Goal: Information Seeking & Learning: Learn about a topic

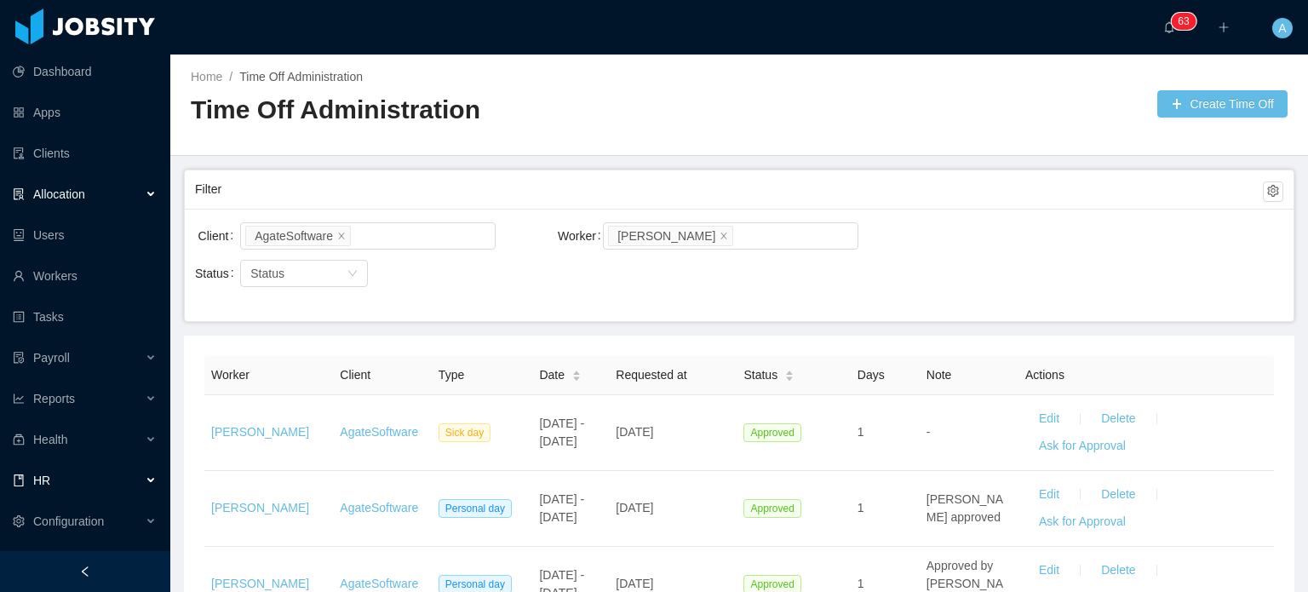
click at [107, 188] on div "Allocation" at bounding box center [85, 194] width 170 height 34
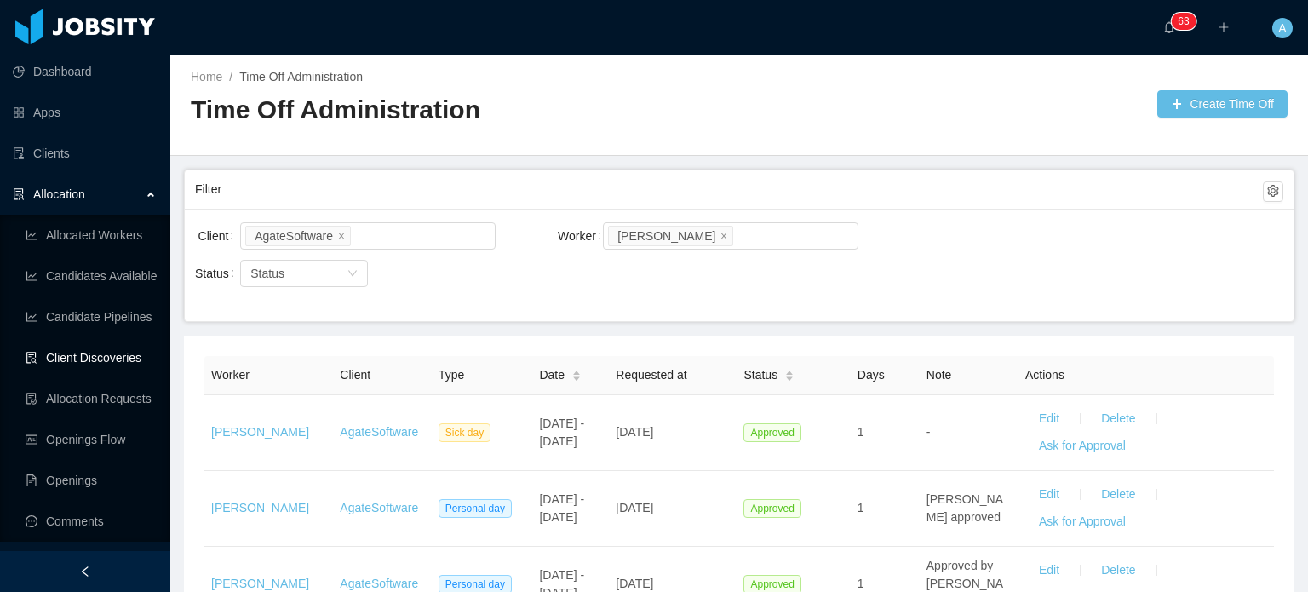
click at [90, 363] on link "Client Discoveries" at bounding box center [91, 358] width 131 height 34
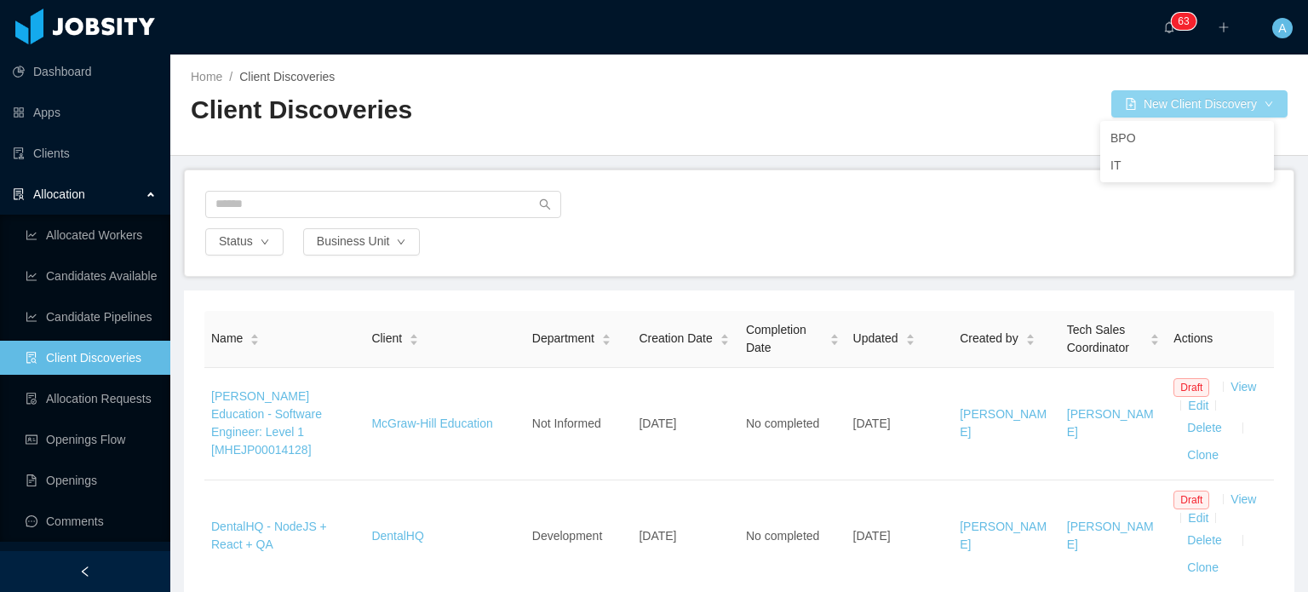
click at [1191, 109] on button "New Client Discovery" at bounding box center [1199, 103] width 176 height 27
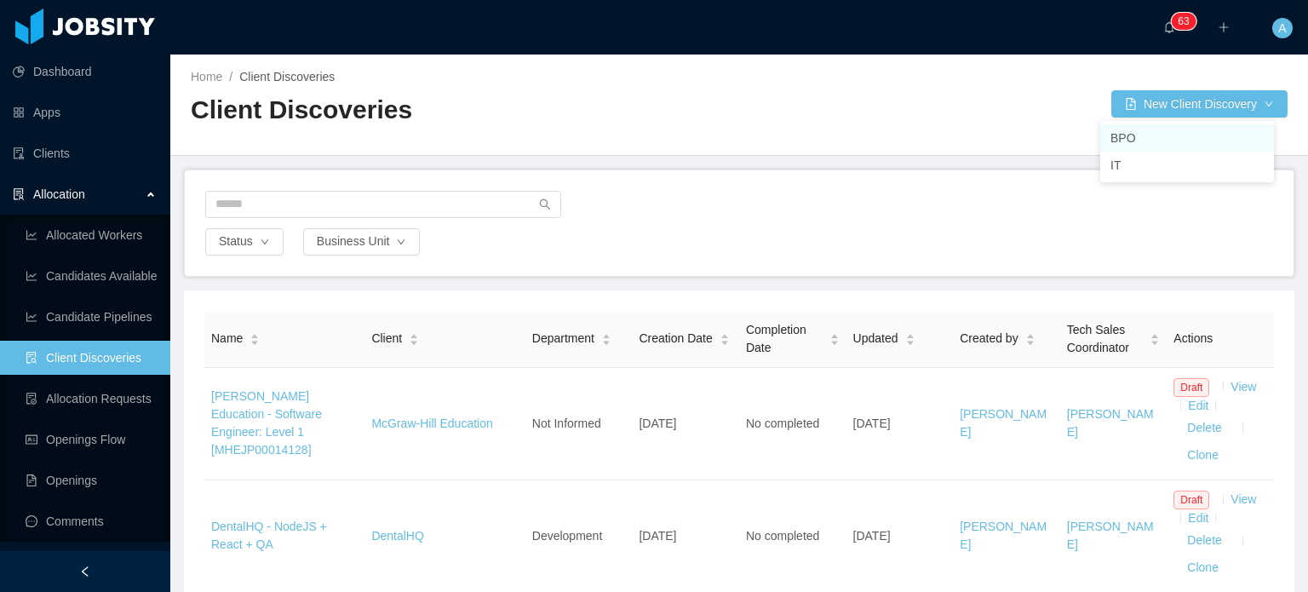
click at [1120, 136] on li "BPO" at bounding box center [1187, 137] width 174 height 27
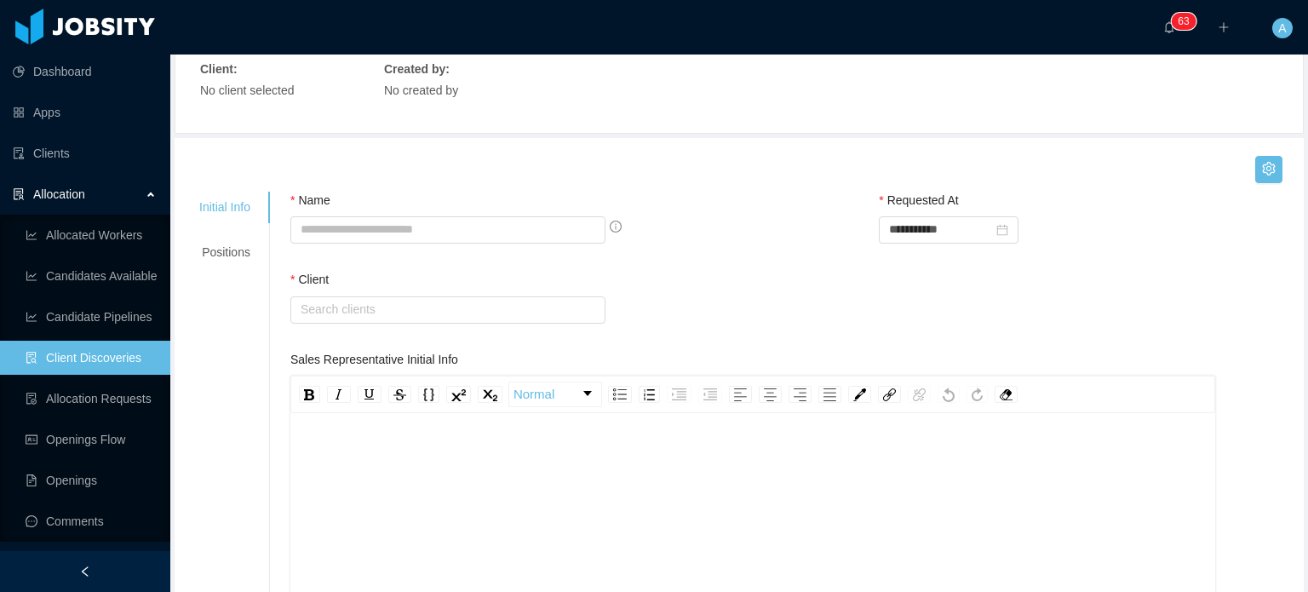
scroll to position [126, 0]
click at [418, 231] on input "Name" at bounding box center [447, 228] width 315 height 27
click at [730, 261] on div "**********" at bounding box center [794, 230] width 1009 height 79
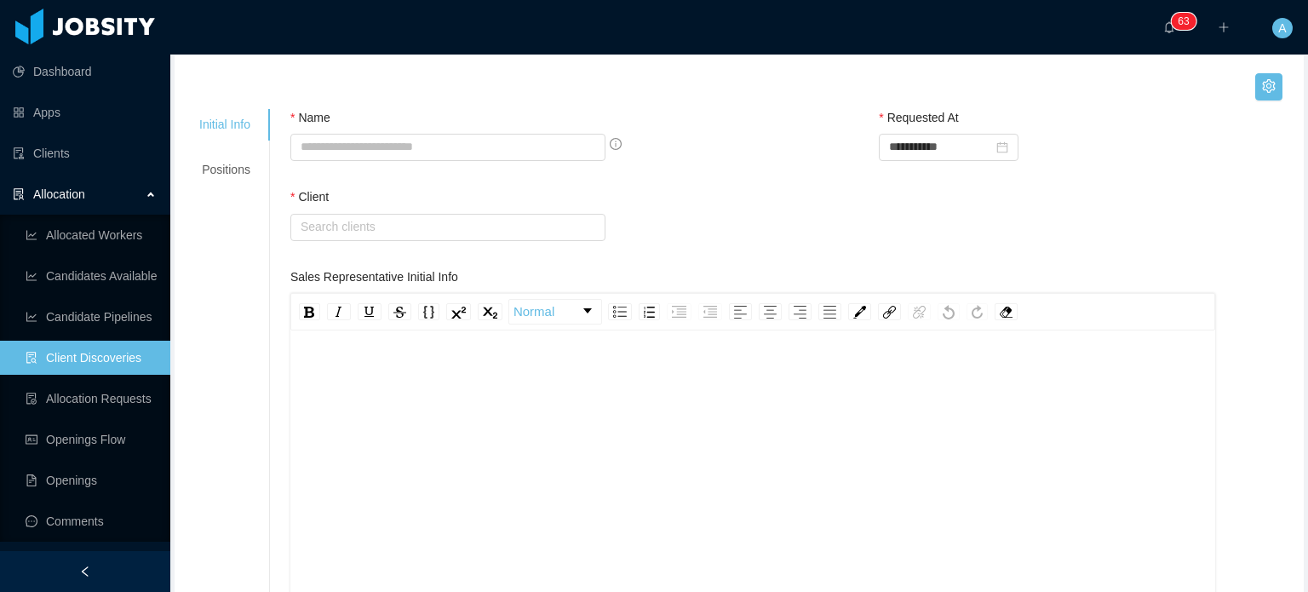
scroll to position [210, 0]
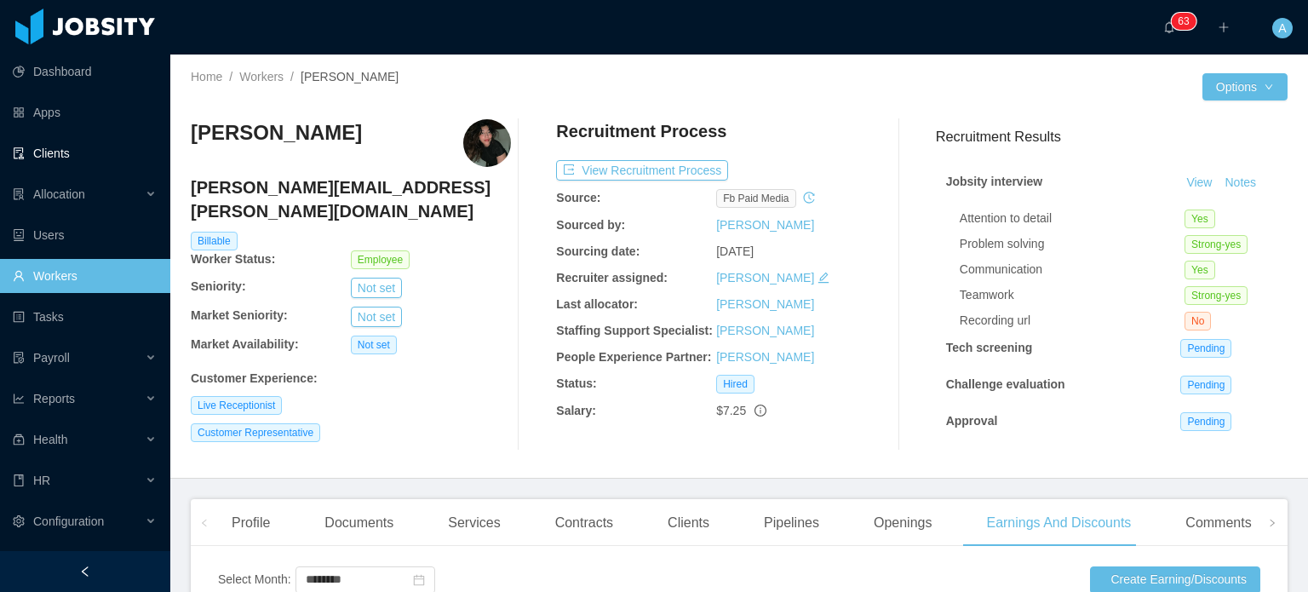
click at [83, 151] on link "Clients" at bounding box center [85, 153] width 144 height 34
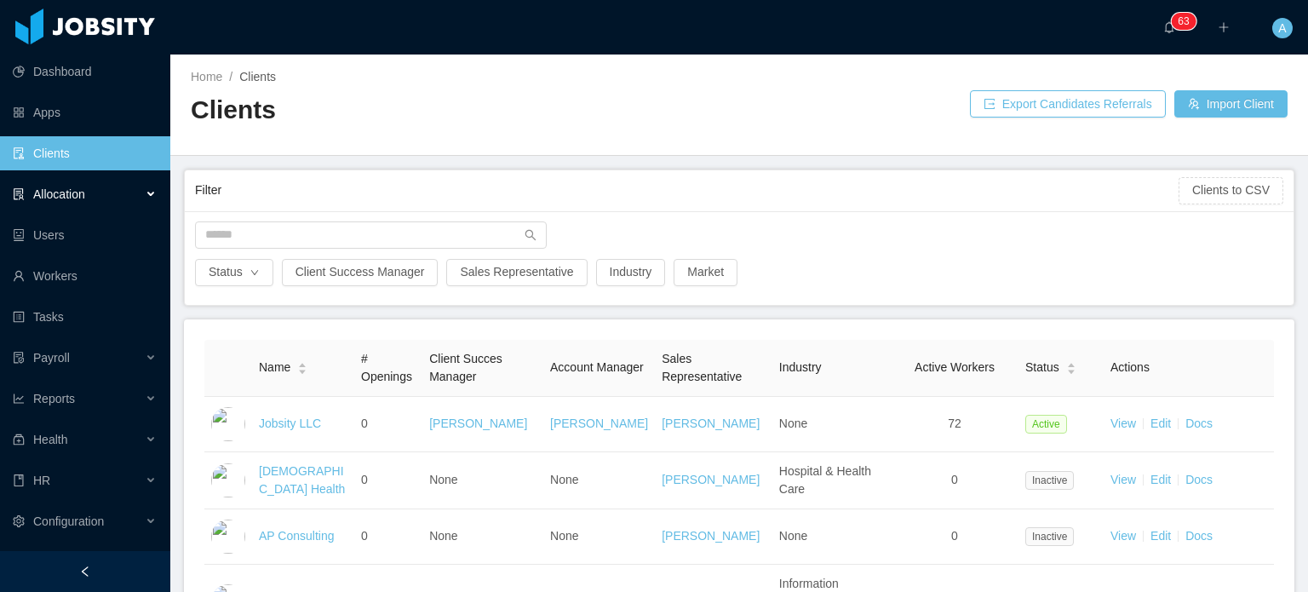
click at [95, 190] on div "Allocation" at bounding box center [85, 194] width 170 height 34
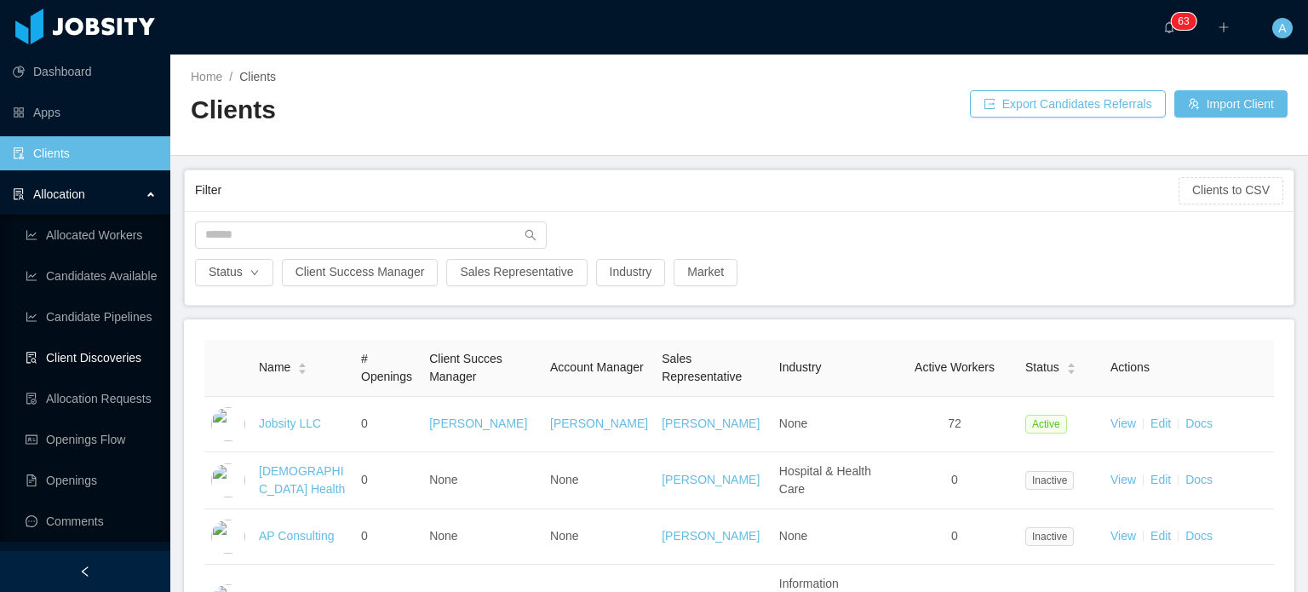
click at [99, 353] on link "Client Discoveries" at bounding box center [91, 358] width 131 height 34
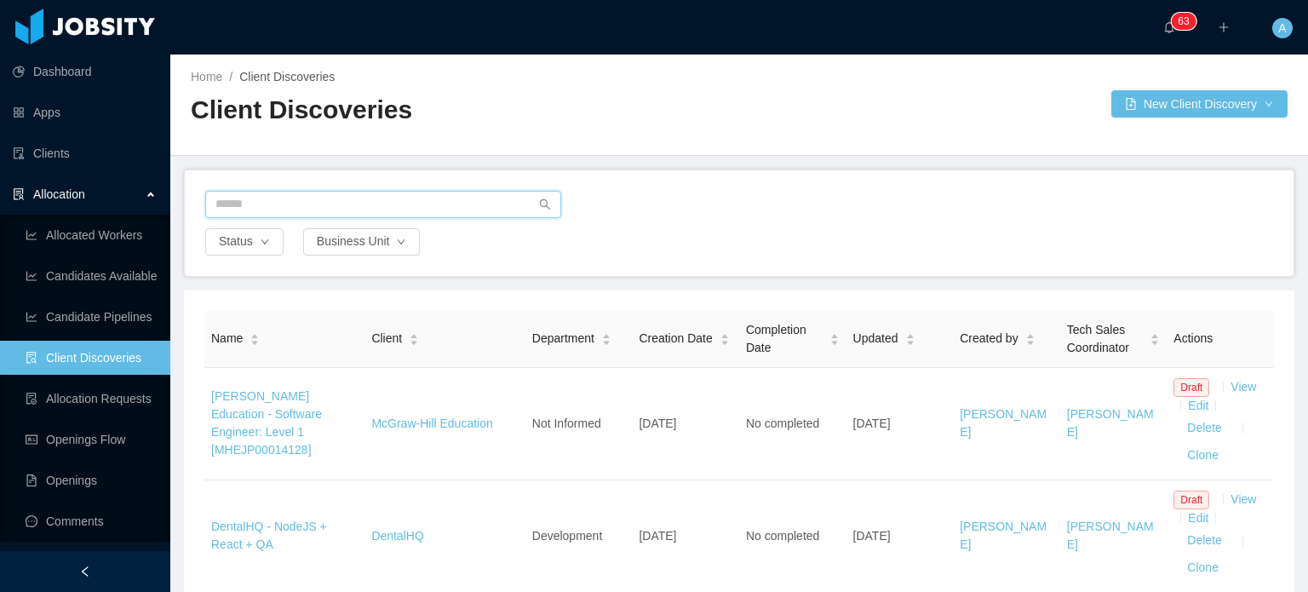
click at [364, 197] on input "text" at bounding box center [383, 204] width 356 height 27
type input "********"
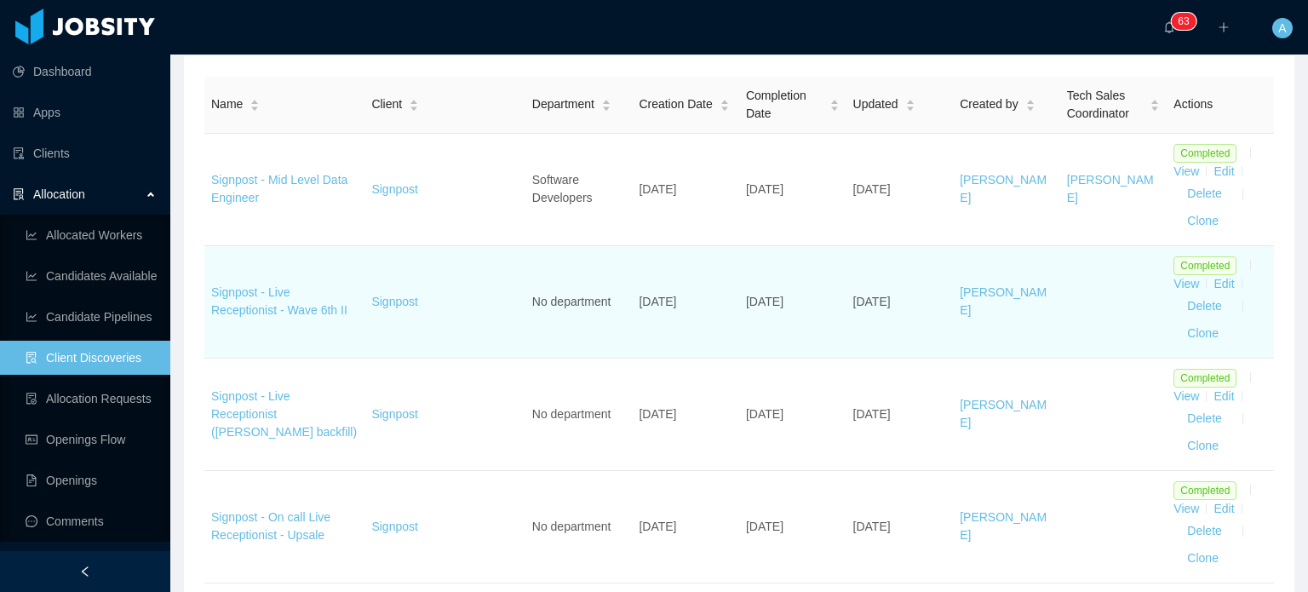
scroll to position [237, 0]
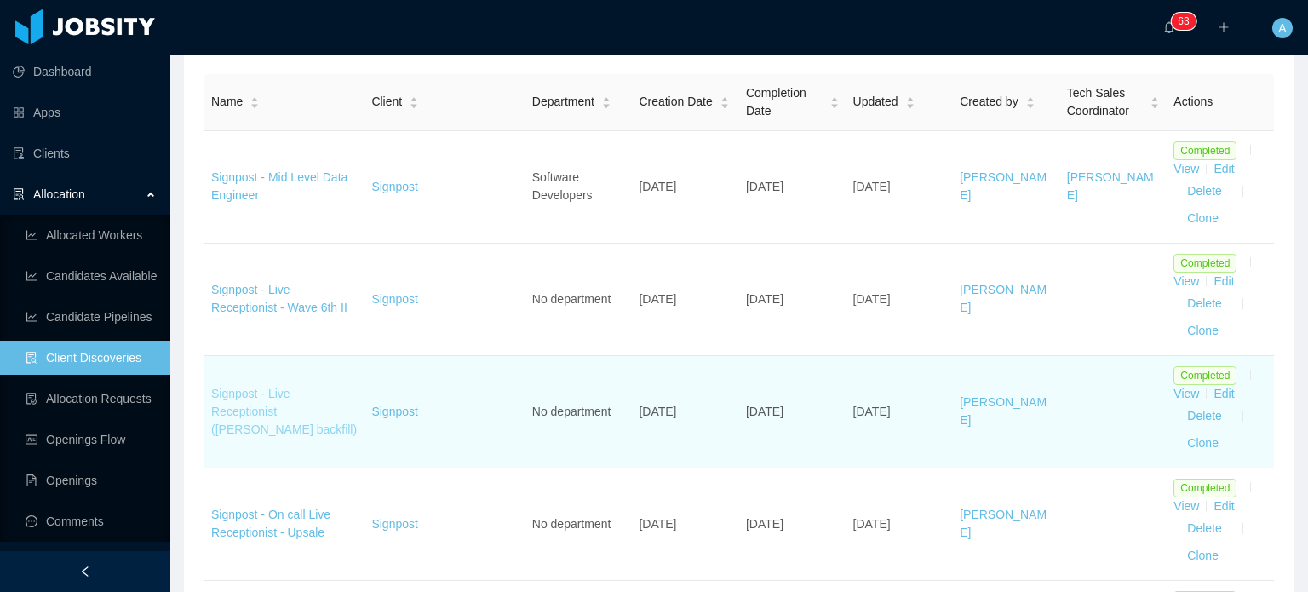
click at [297, 426] on link "Signpost - Live Receptionist (Juan Salcedo's backfill)" at bounding box center [284, 410] width 146 height 49
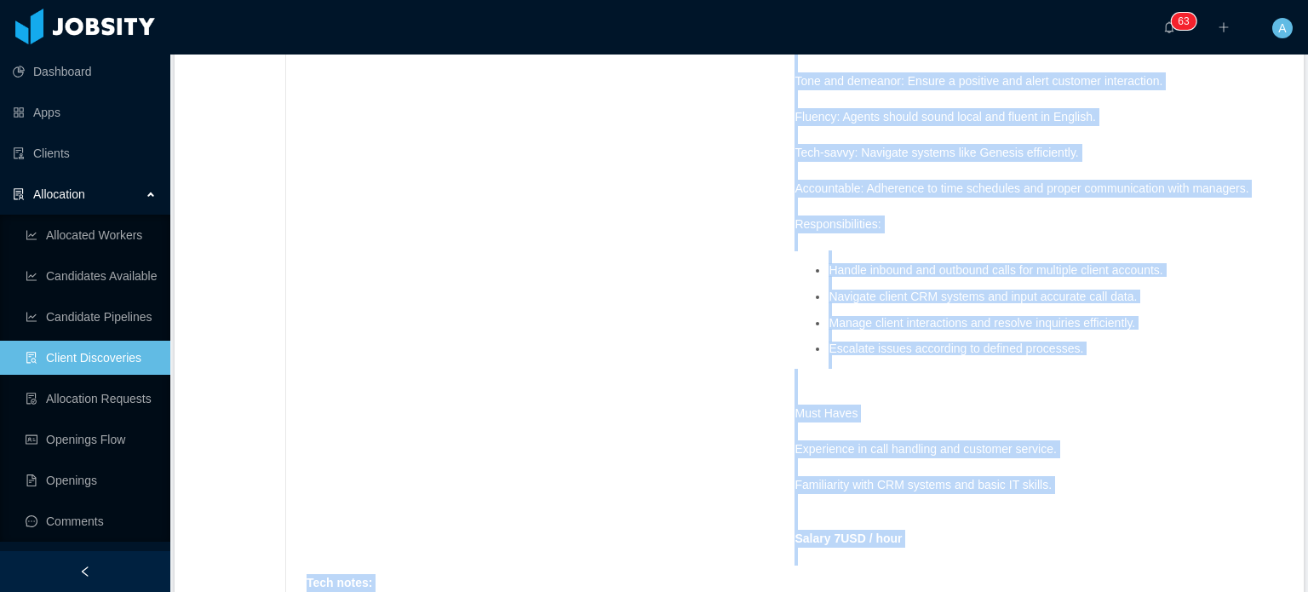
scroll to position [1033, 0]
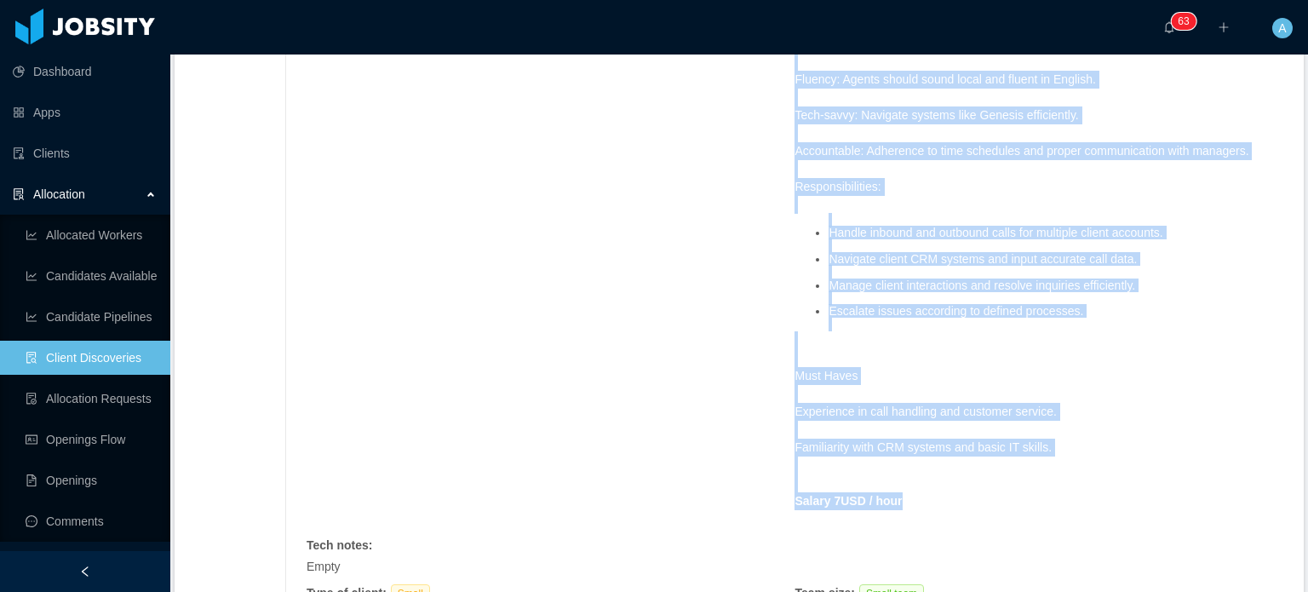
drag, startPoint x: 787, startPoint y: 135, endPoint x: 990, endPoint y: 483, distance: 402.5
click at [990, 483] on div "Requested at : July 9, 2025 Initial info : Signpost has a Contact Center team o…" at bounding box center [794, 104] width 976 height 1639
copy span "Position Requirements: Tone and demeanor: Ensure a positive and alert customer …"
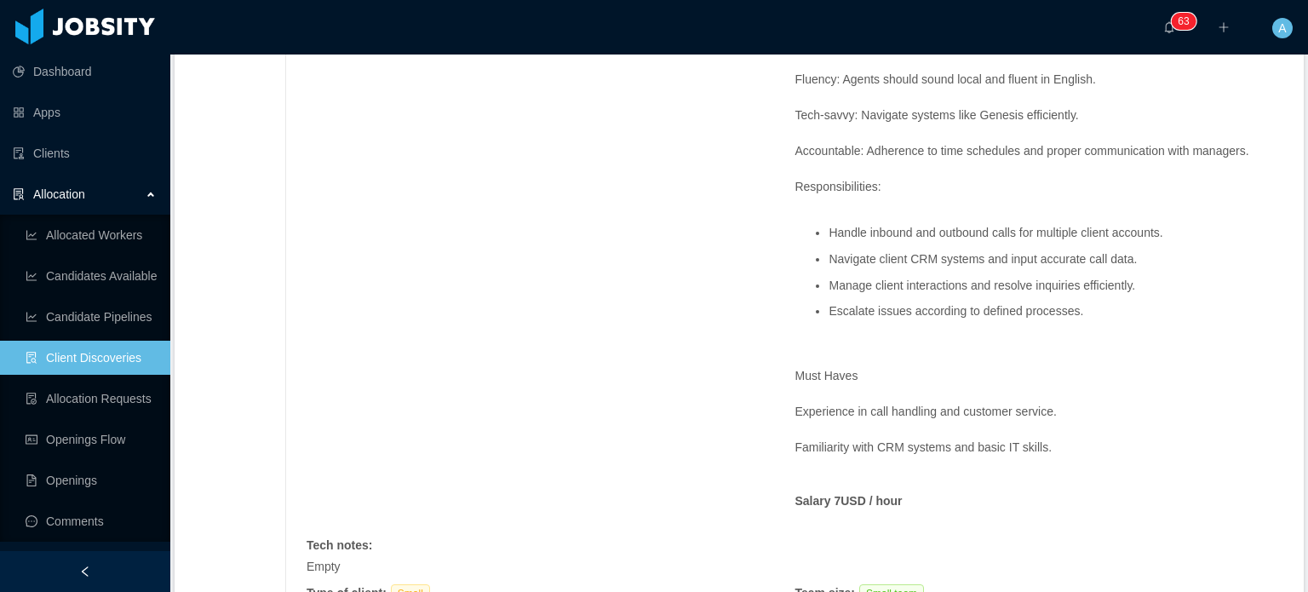
click at [642, 370] on div "Requested at : July 9, 2025 Initial info : Signpost has a Contact Center team o…" at bounding box center [794, 104] width 976 height 1639
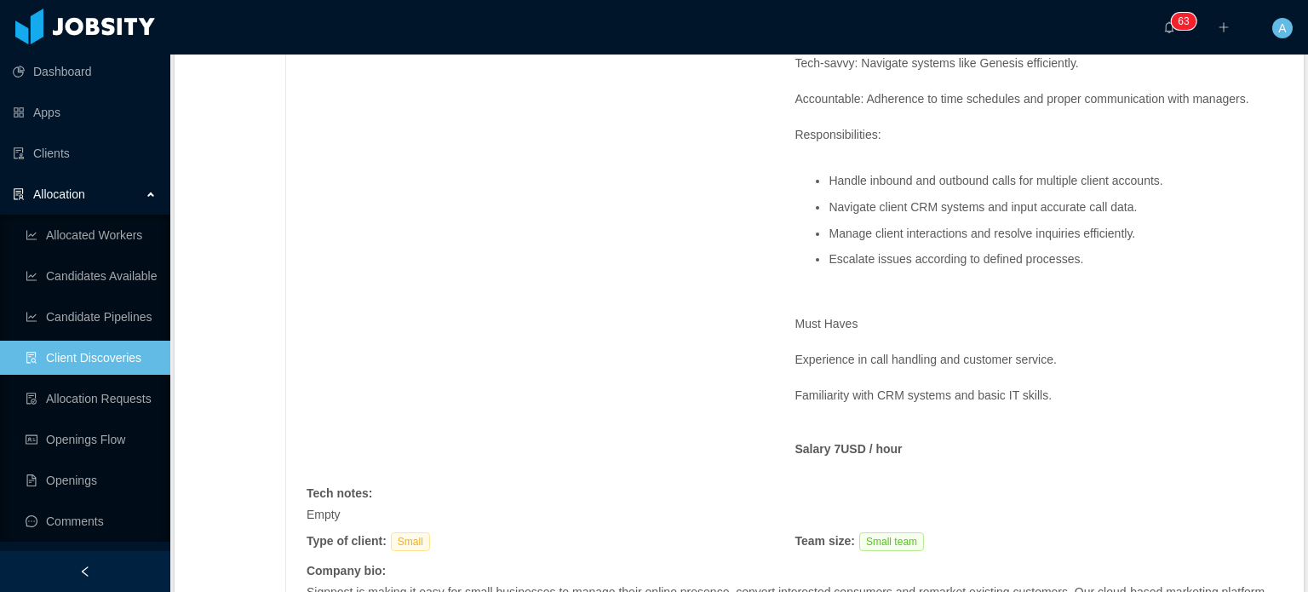
scroll to position [1084, 0]
